Goal: Navigation & Orientation: Find specific page/section

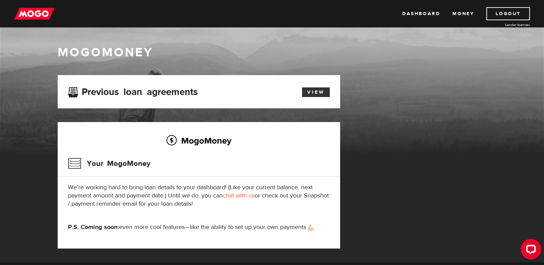
click at [306, 94] on link "View" at bounding box center [316, 93] width 28 height 10
click at [433, 15] on link "Dashboard" at bounding box center [422, 13] width 38 height 13
